Goal: Entertainment & Leisure: Consume media (video, audio)

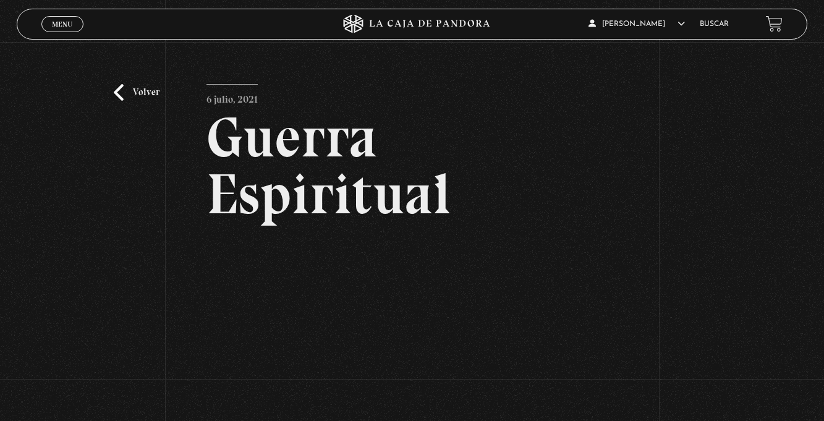
scroll to position [200, 0]
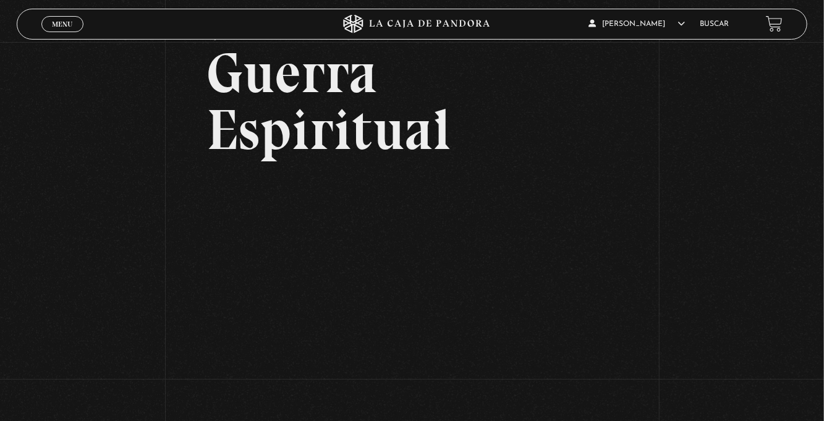
click at [81, 294] on div "Volver 6 julio, 2021 Guerra Espiritual WhatsApp Twitter Messenger Email" at bounding box center [412, 221] width 824 height 487
click at [81, 295] on div "Volver 6 julio, 2021 Guerra Espiritual WhatsApp Twitter Messenger Email" at bounding box center [412, 221] width 824 height 487
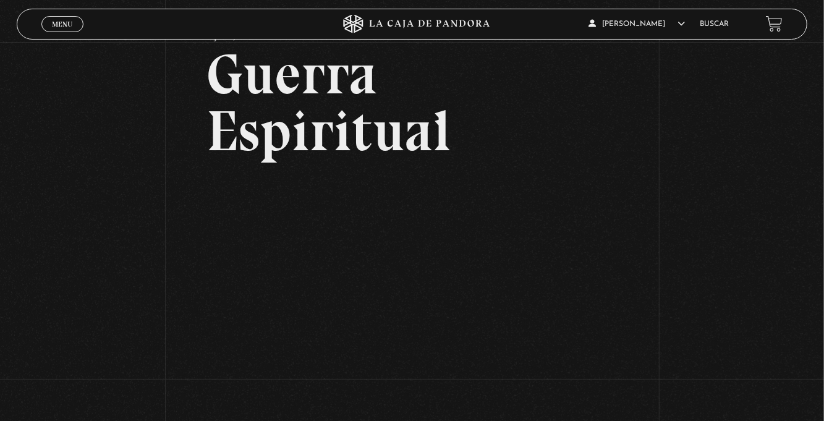
click at [81, 302] on div "Volver 6 julio, 2021 Guerra Espiritual WhatsApp Twitter Messenger Email" at bounding box center [412, 222] width 824 height 487
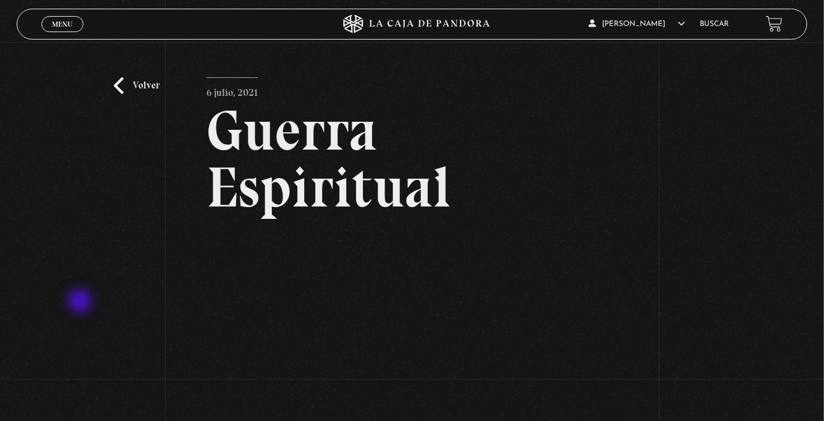
scroll to position [5, 0]
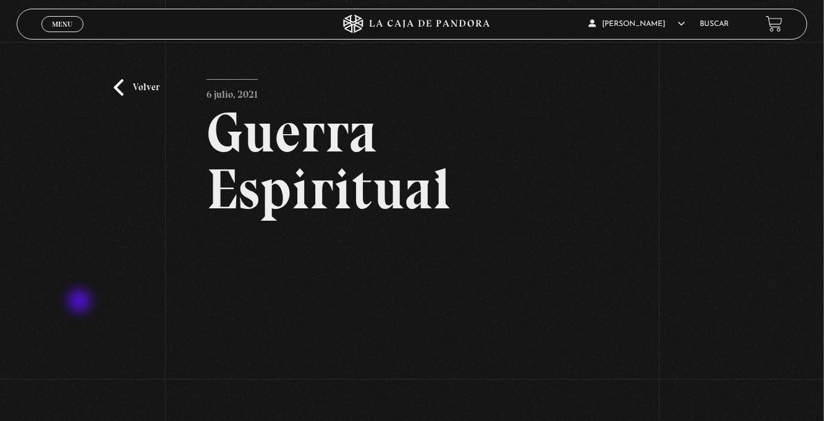
click at [115, 96] on link "Volver" at bounding box center [137, 87] width 46 height 17
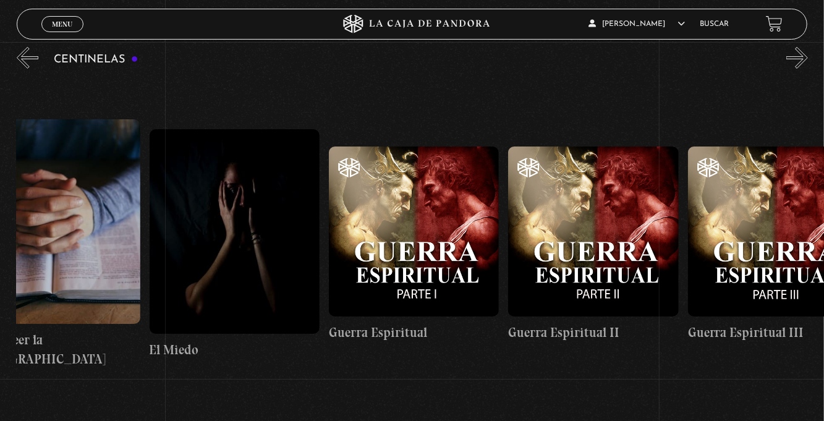
scroll to position [0, 17469]
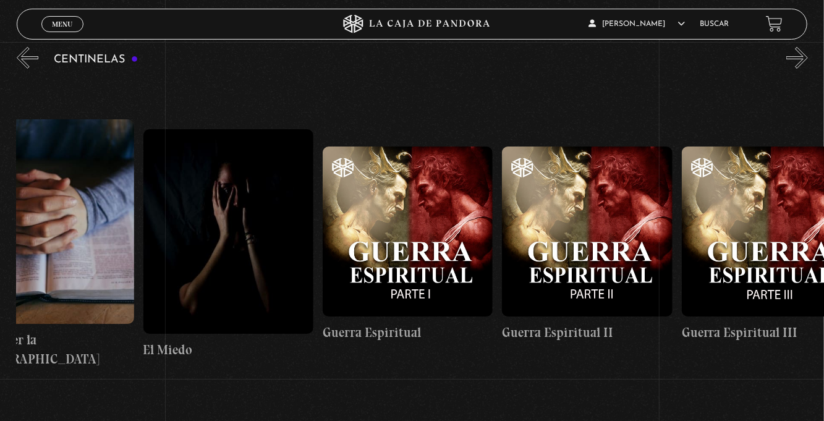
click at [585, 263] on figure at bounding box center [587, 232] width 170 height 170
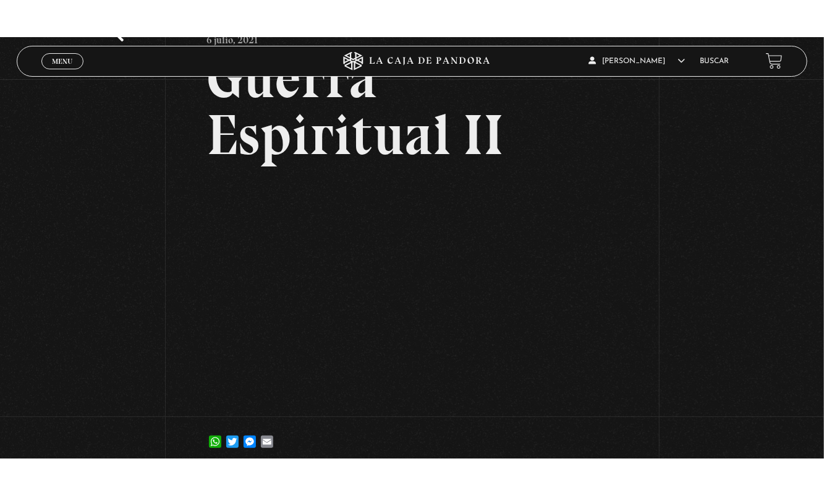
scroll to position [102, 0]
